Goal: Task Accomplishment & Management: Manage account settings

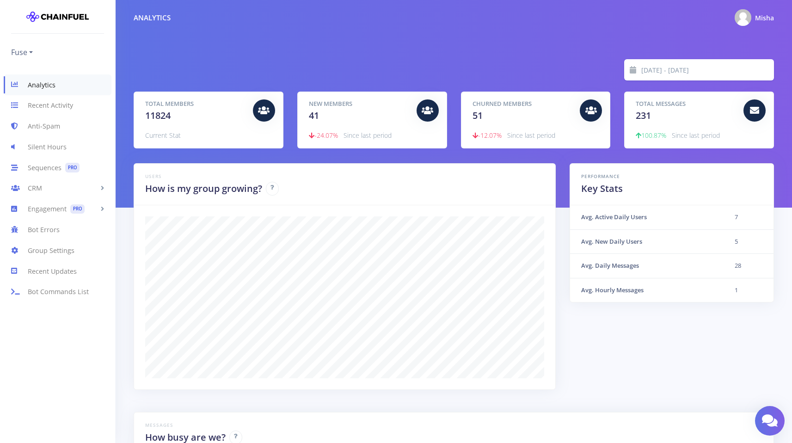
scroll to position [162, 617]
click at [37, 57] on ul "Fuse Fuse Chainfuel bot Testing ground Voltage Finance Fuse IT 🇮🇹 Fuse TR 🇹🇷 Fu…" at bounding box center [57, 47] width 93 height 26
click at [31, 52] on link "Fuse" at bounding box center [22, 52] width 22 height 15
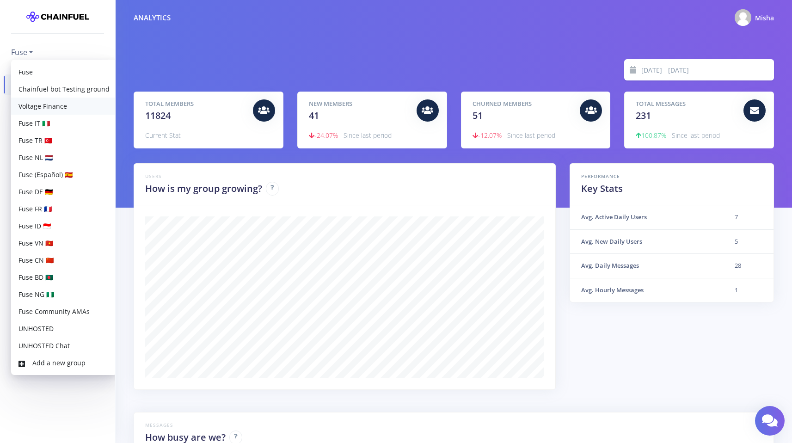
click at [38, 107] on link "Voltage Finance" at bounding box center [64, 106] width 106 height 17
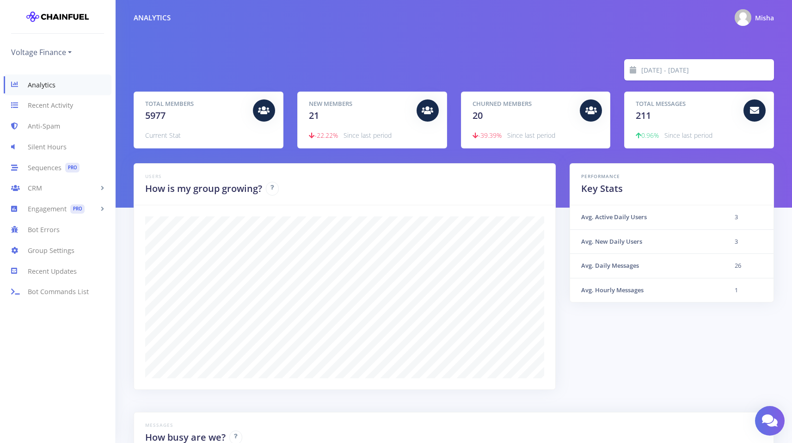
scroll to position [162, 617]
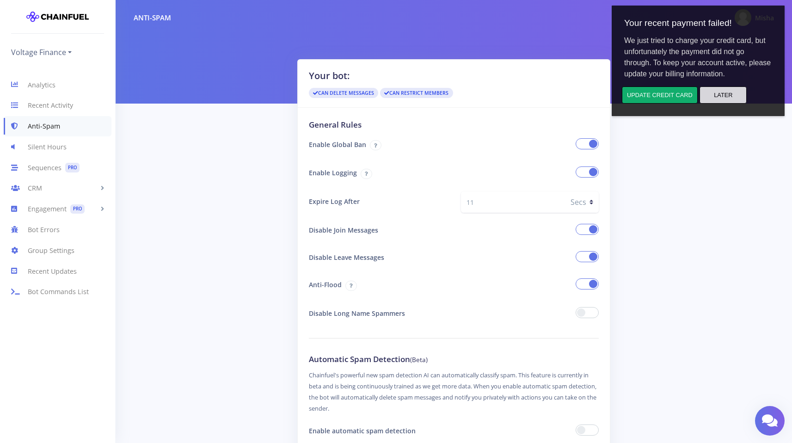
click at [732, 100] on button "Later" at bounding box center [722, 94] width 47 height 17
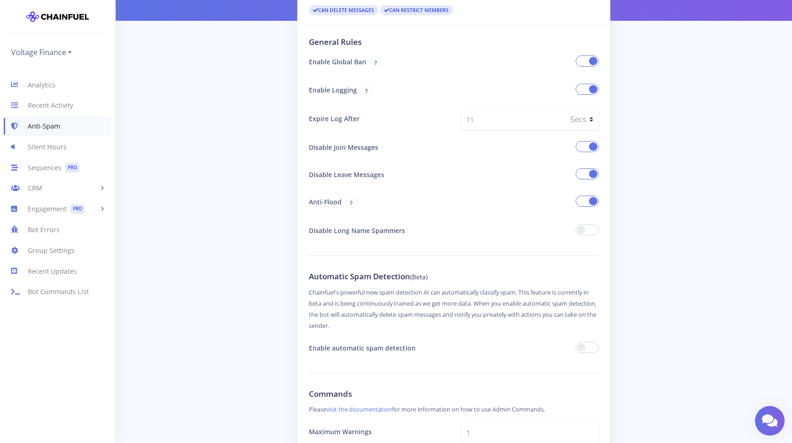
scroll to position [50, 0]
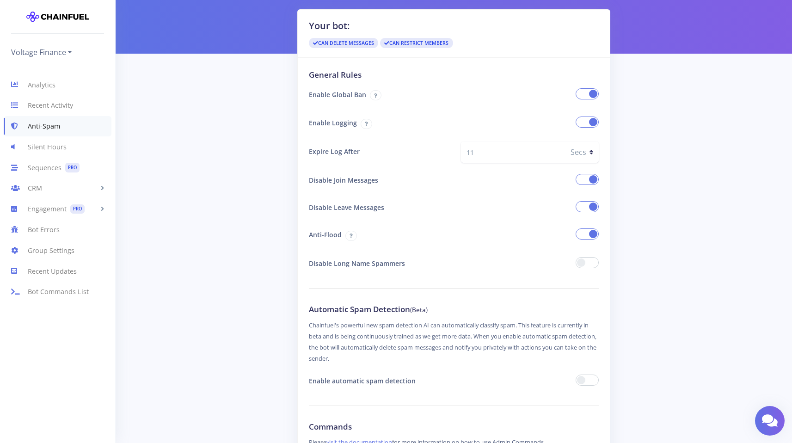
drag, startPoint x: 492, startPoint y: 156, endPoint x: 455, endPoint y: 156, distance: 37.0
click at [456, 156] on div "11 None Secs Mins" at bounding box center [530, 151] width 152 height 21
type input "30"
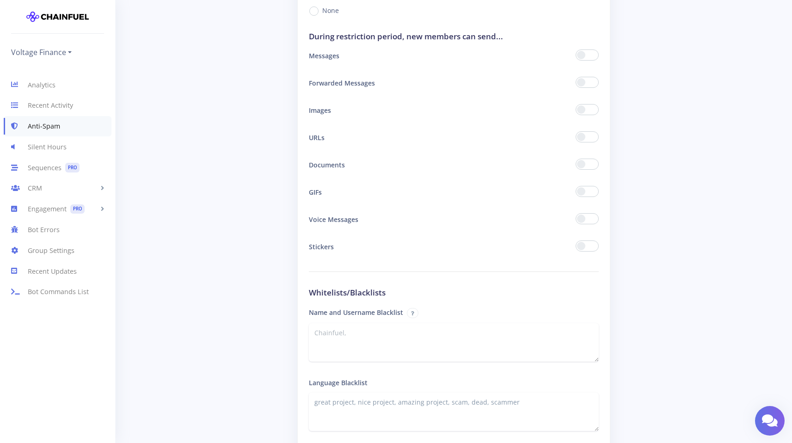
scroll to position [1422, 0]
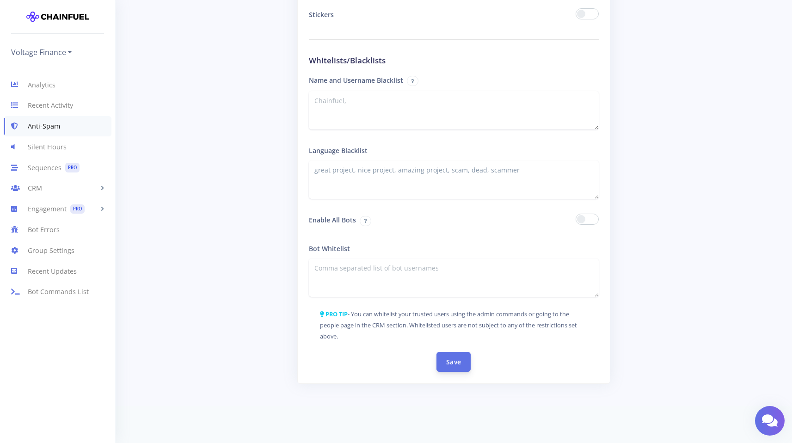
click at [442, 358] on button "Save" at bounding box center [453, 362] width 34 height 20
